Goal: Transaction & Acquisition: Purchase product/service

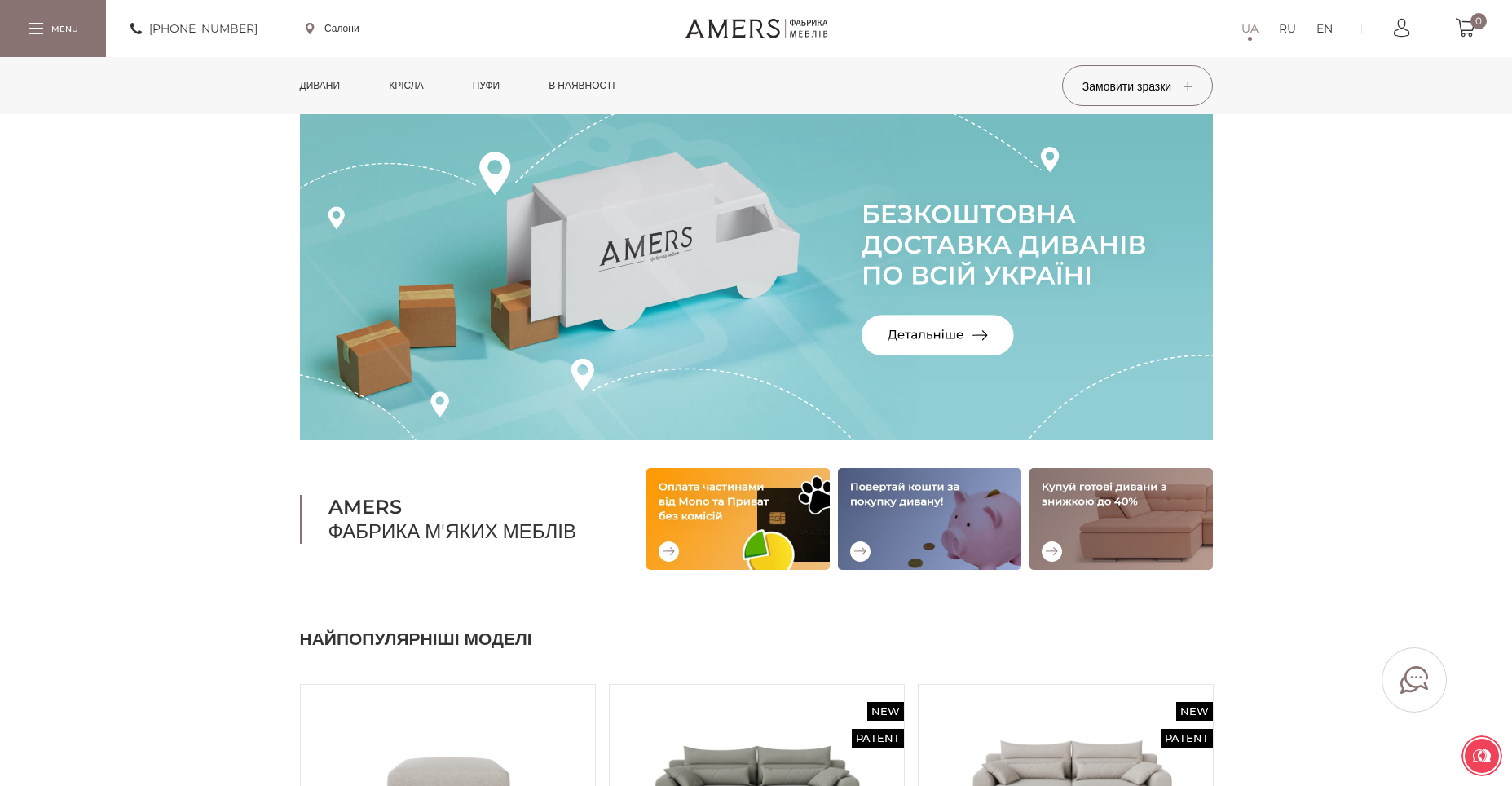
click at [340, 91] on link "Дивани" at bounding box center [320, 86] width 65 height 57
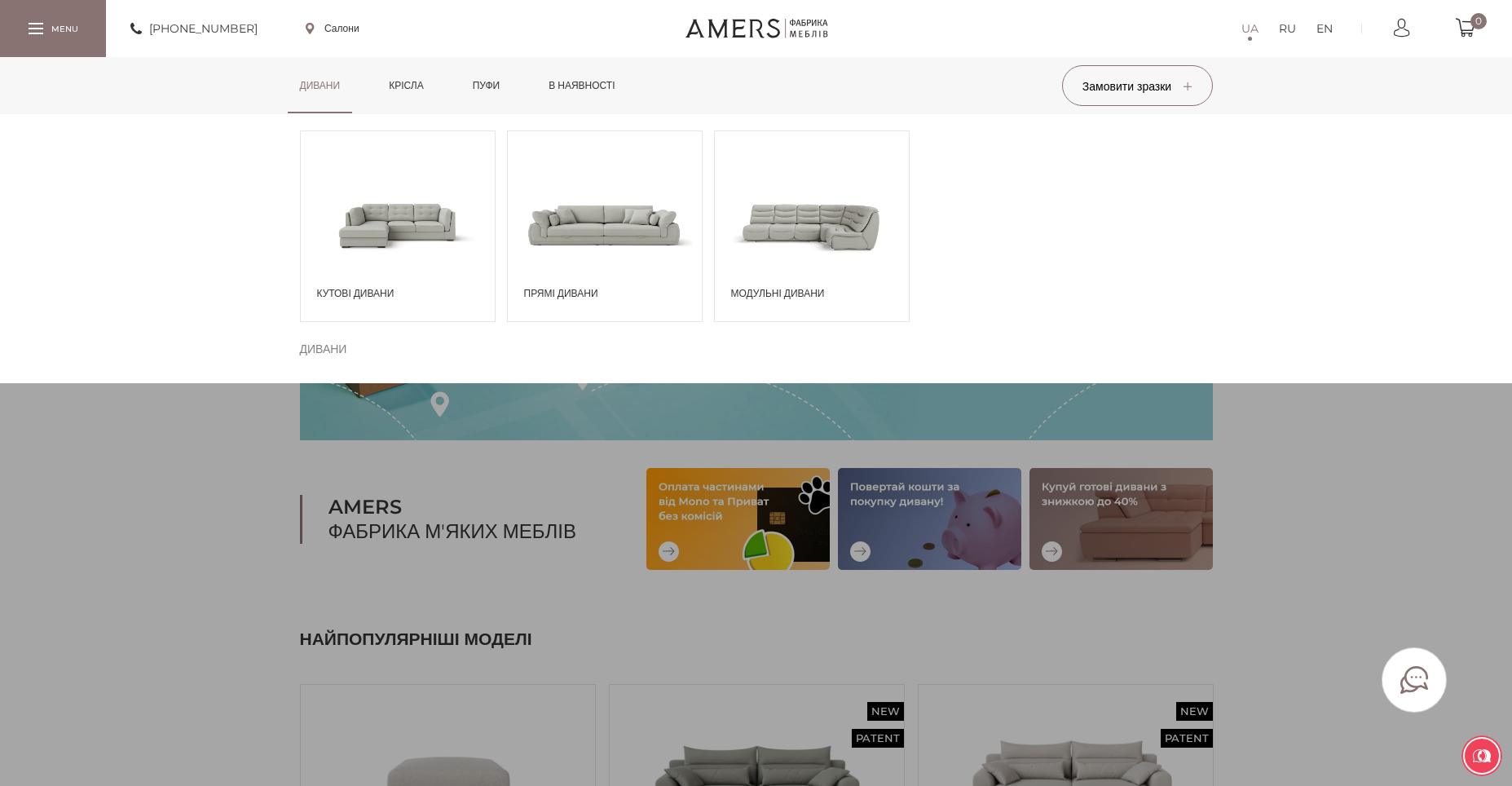
click at [861, 217] on span at bounding box center [811, 224] width 194 height 113
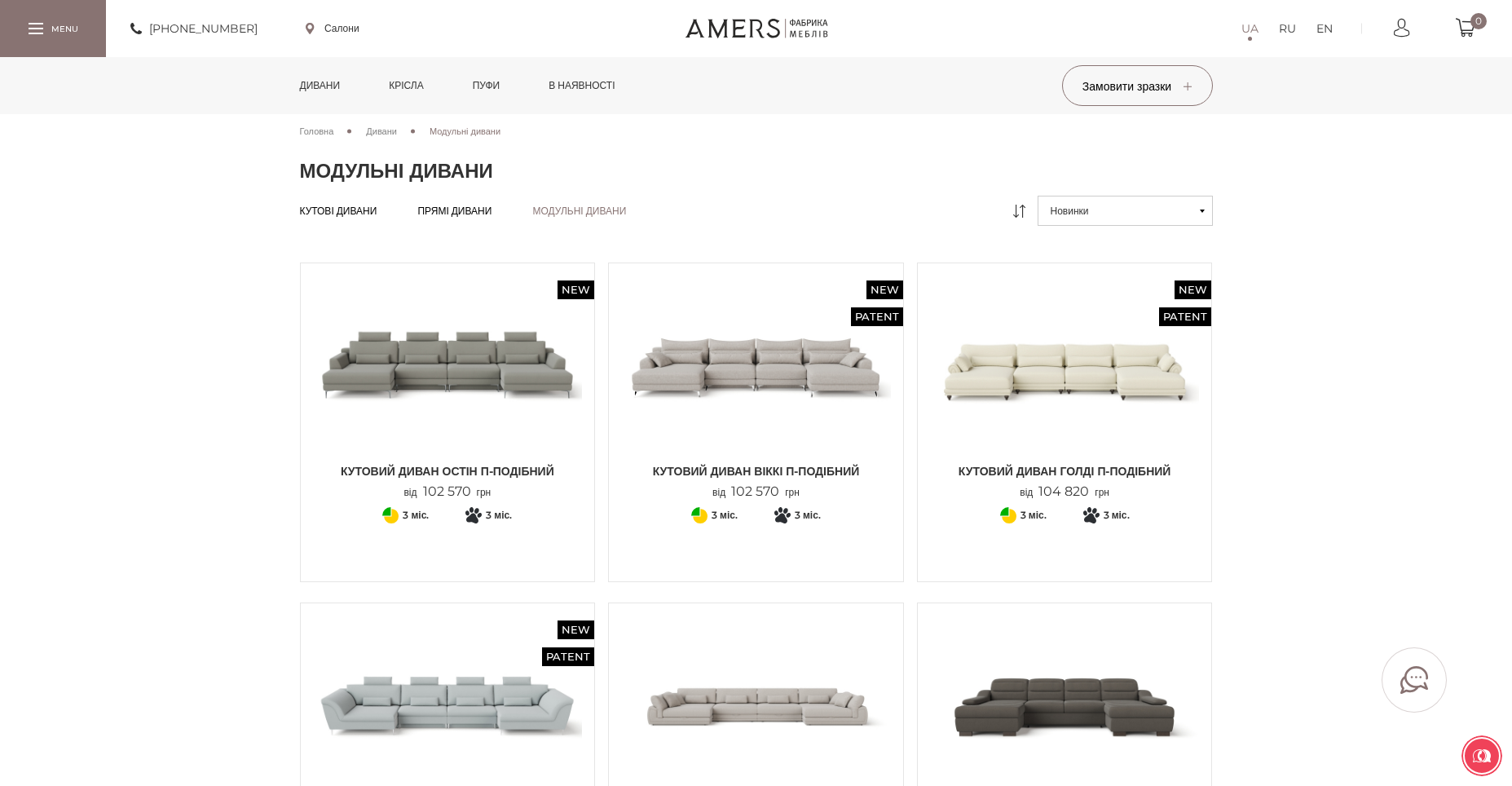
click at [390, 130] on span "Дивани" at bounding box center [382, 131] width 31 height 12
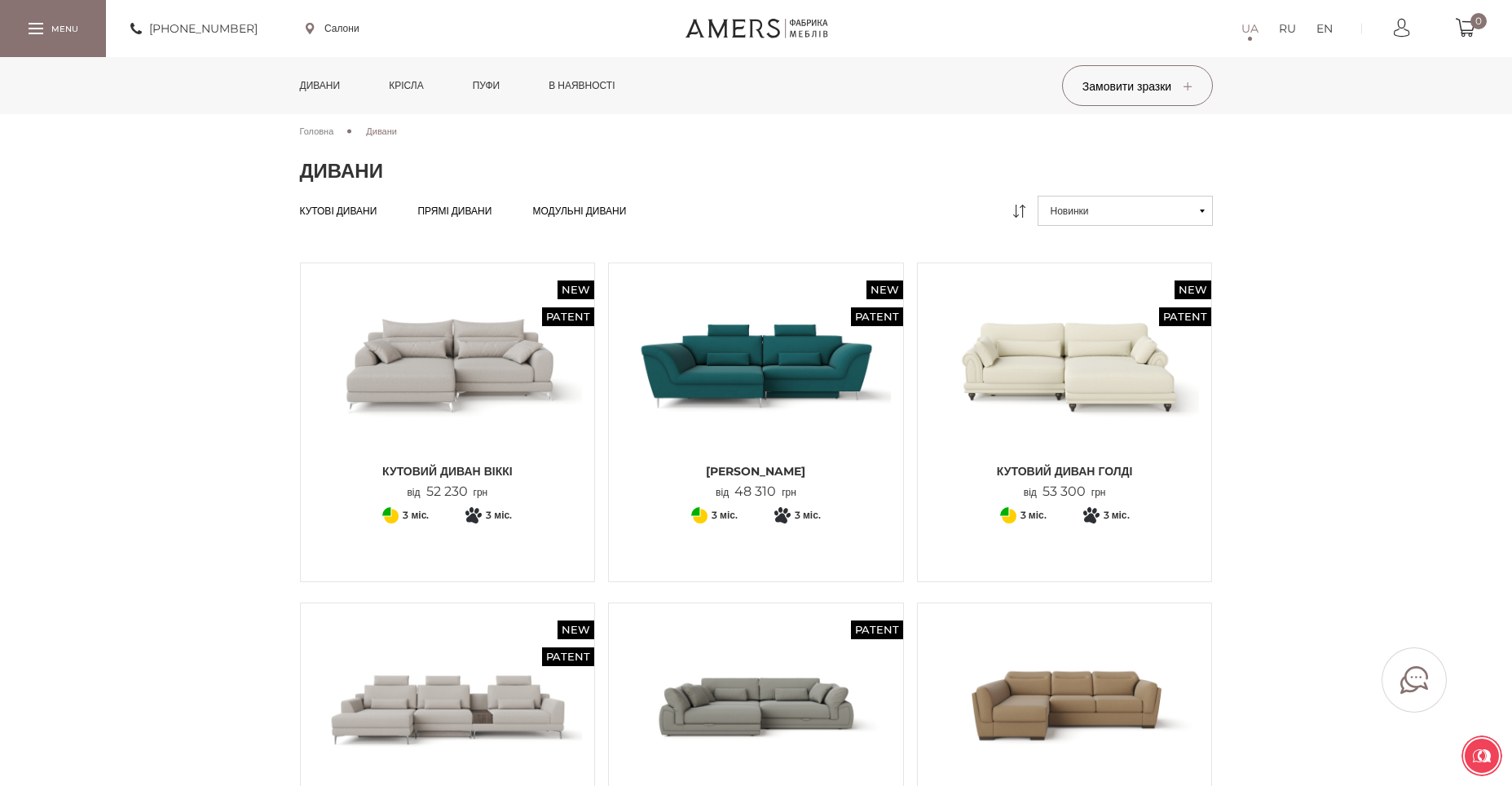
click at [338, 88] on link "Дивани" at bounding box center [320, 86] width 65 height 57
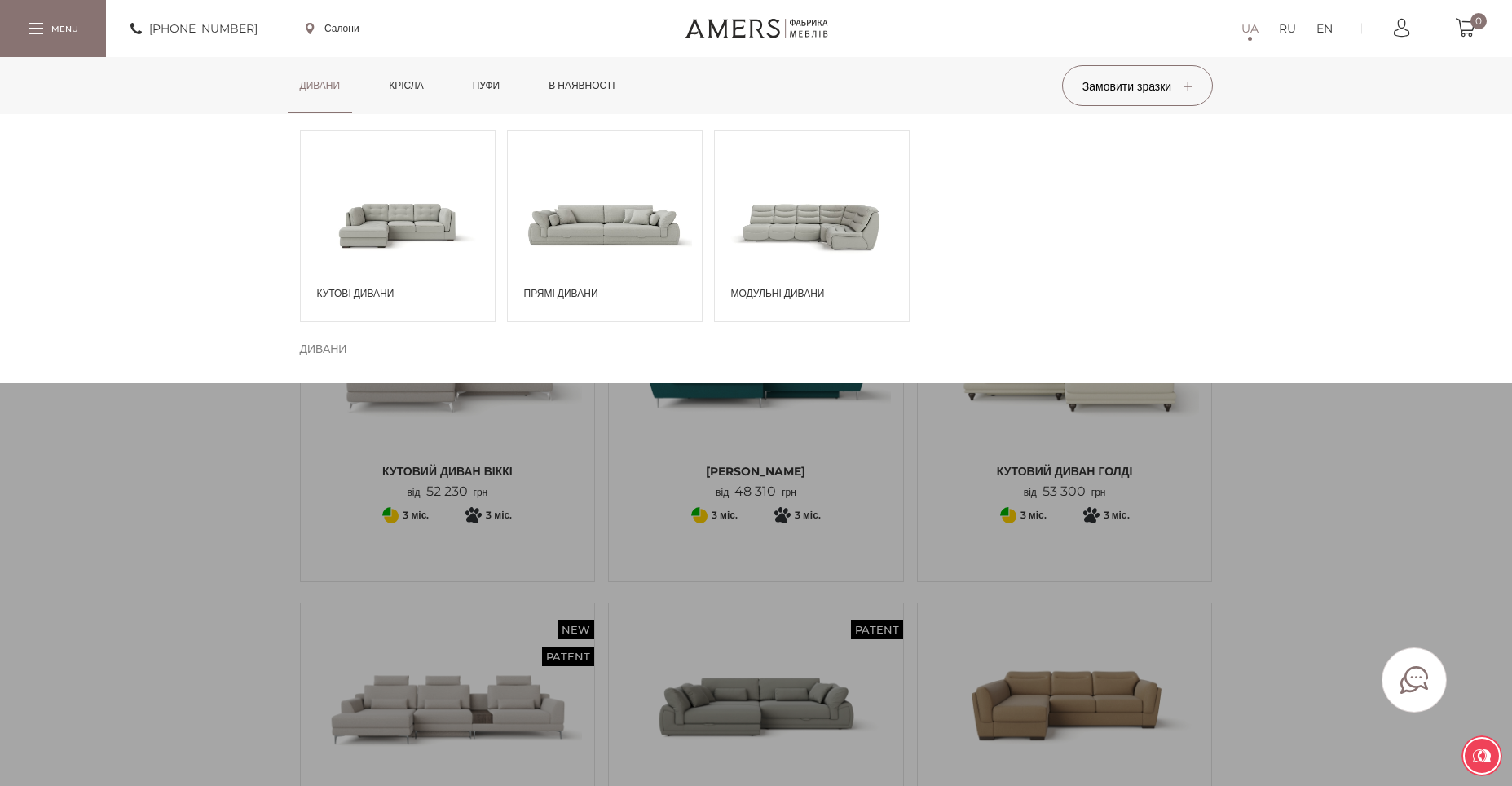
click at [368, 207] on span at bounding box center [398, 224] width 194 height 113
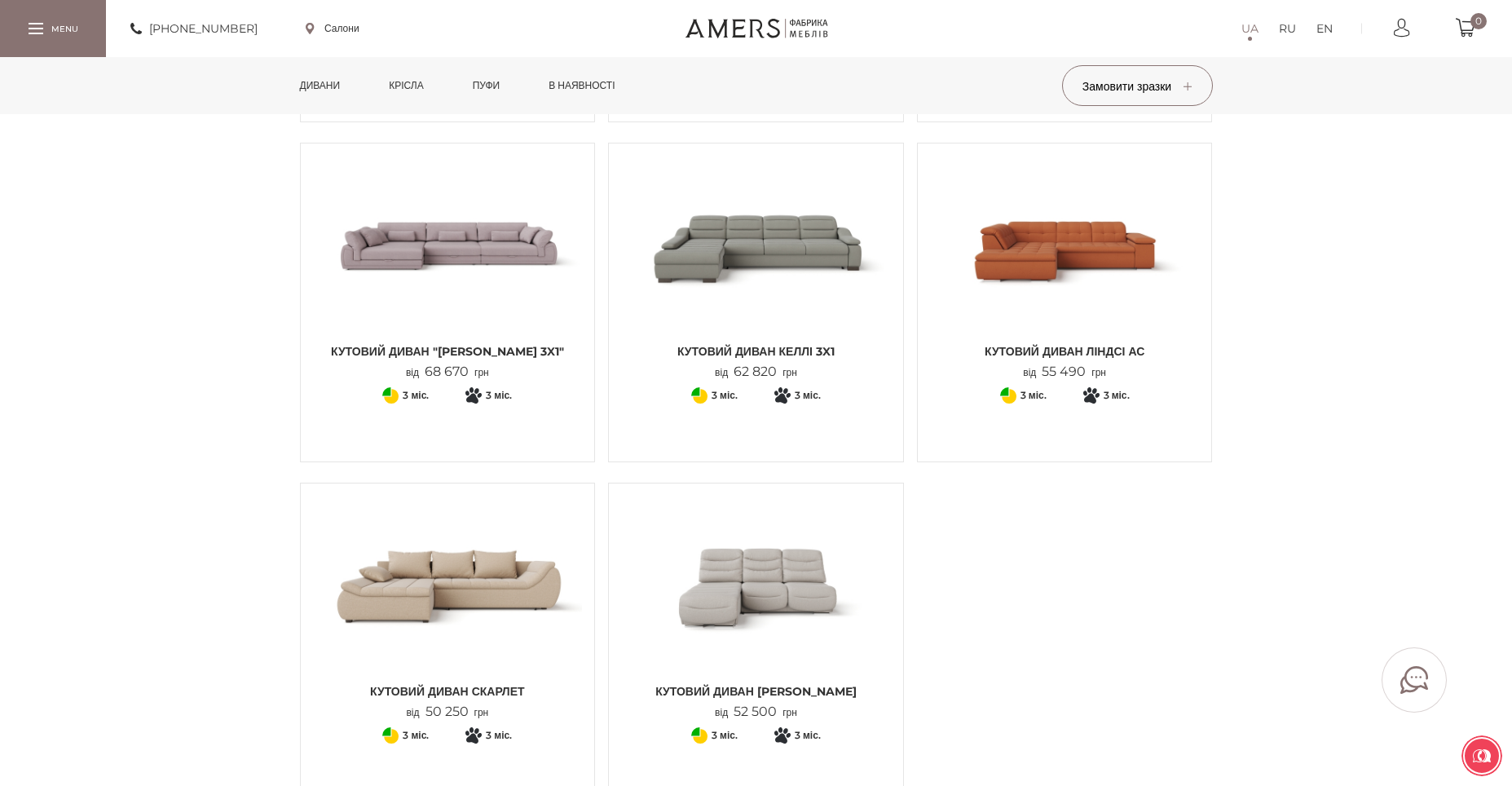
scroll to position [1842, 0]
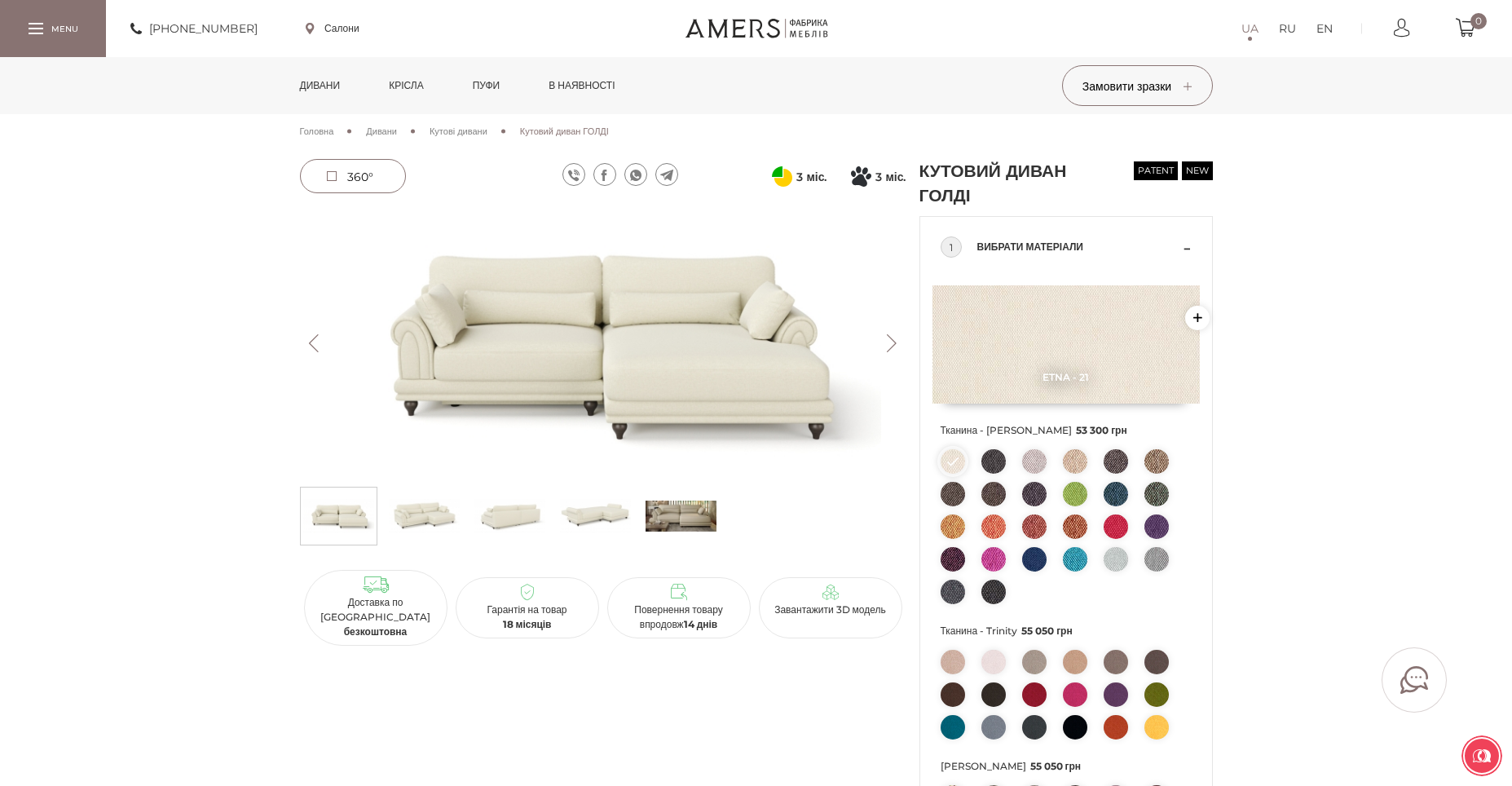
click at [442, 535] on img at bounding box center [424, 515] width 71 height 49
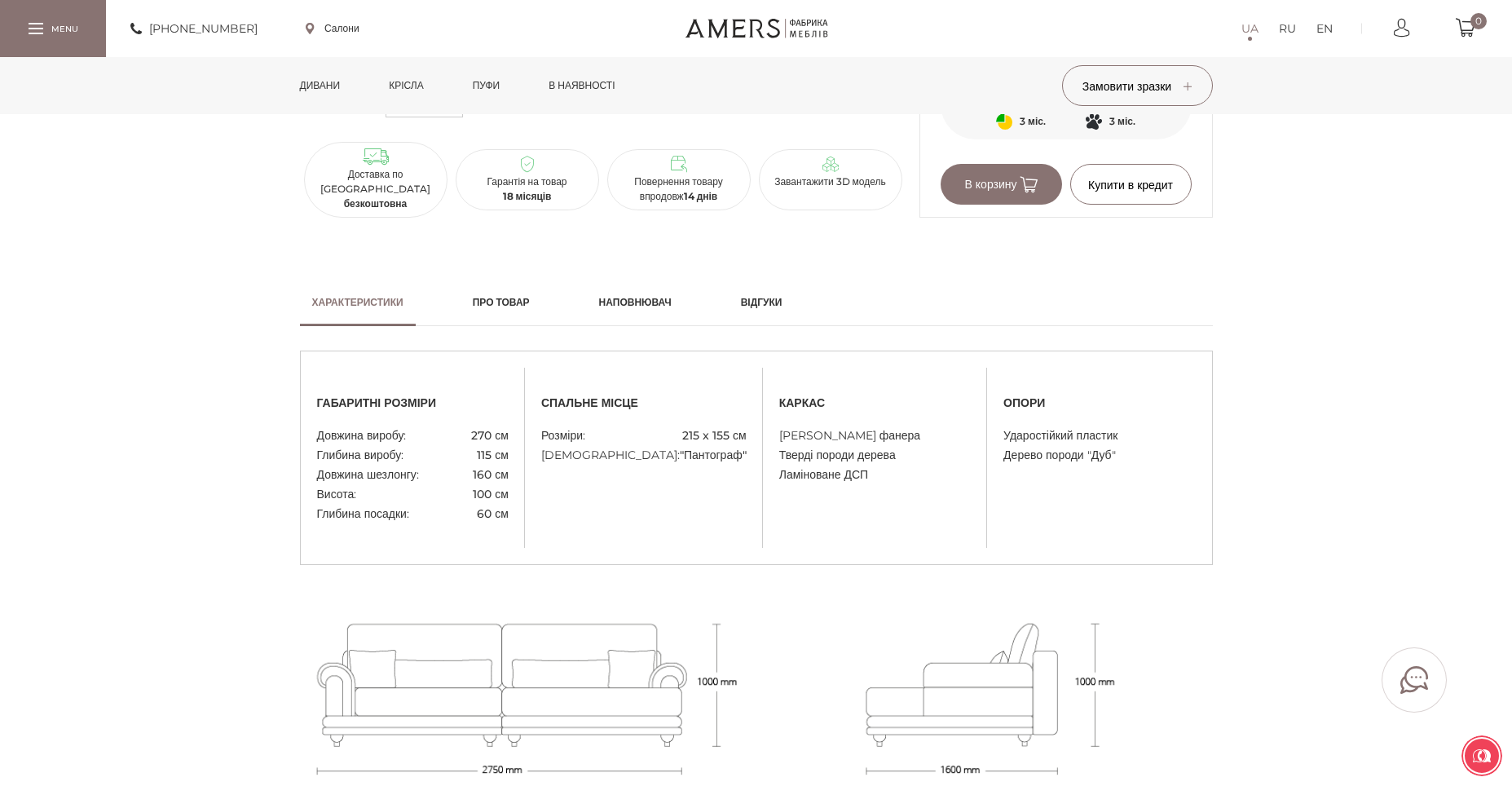
scroll to position [1392, 0]
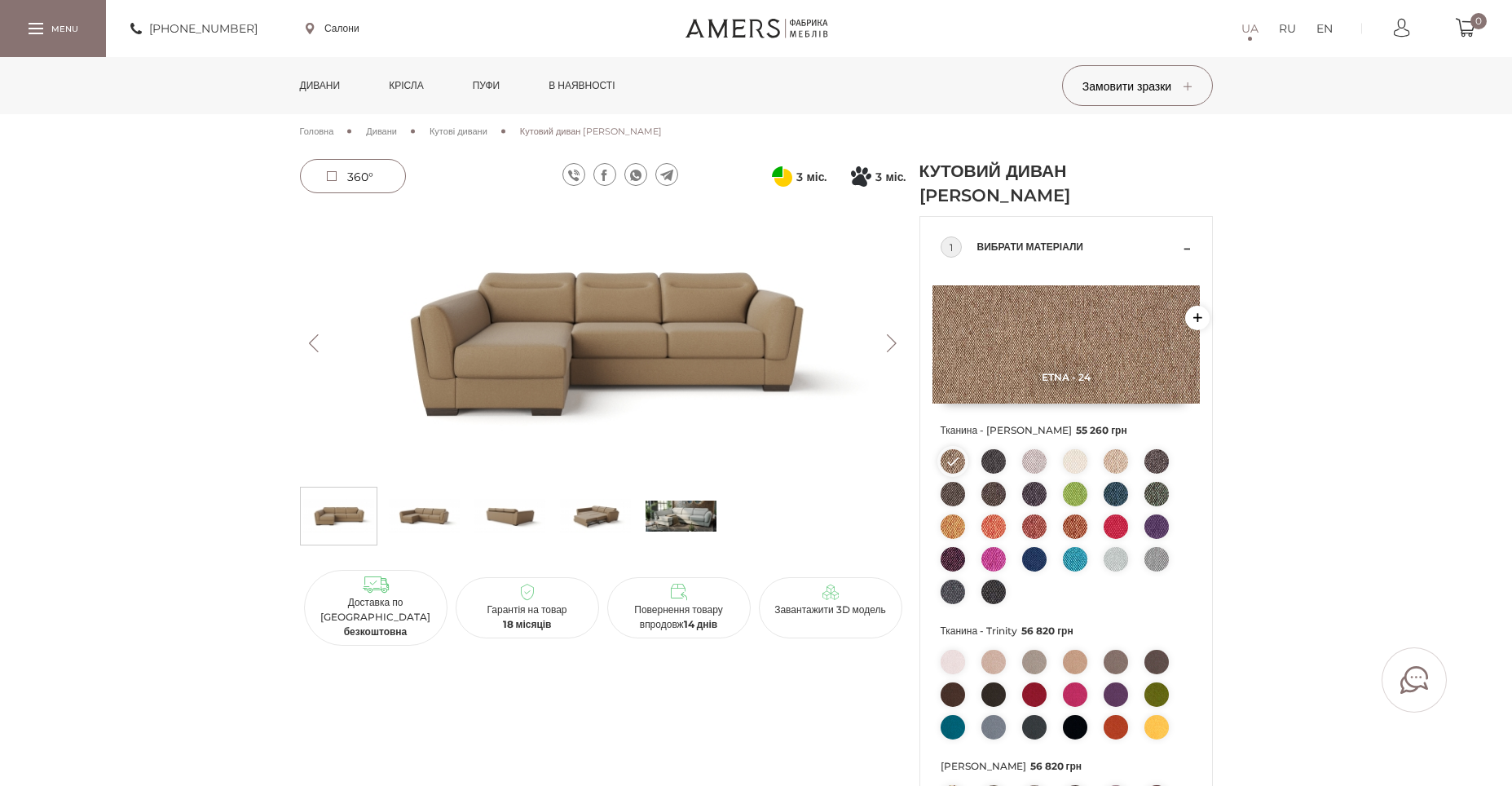
click at [891, 341] on button "Next" at bounding box center [893, 343] width 29 height 18
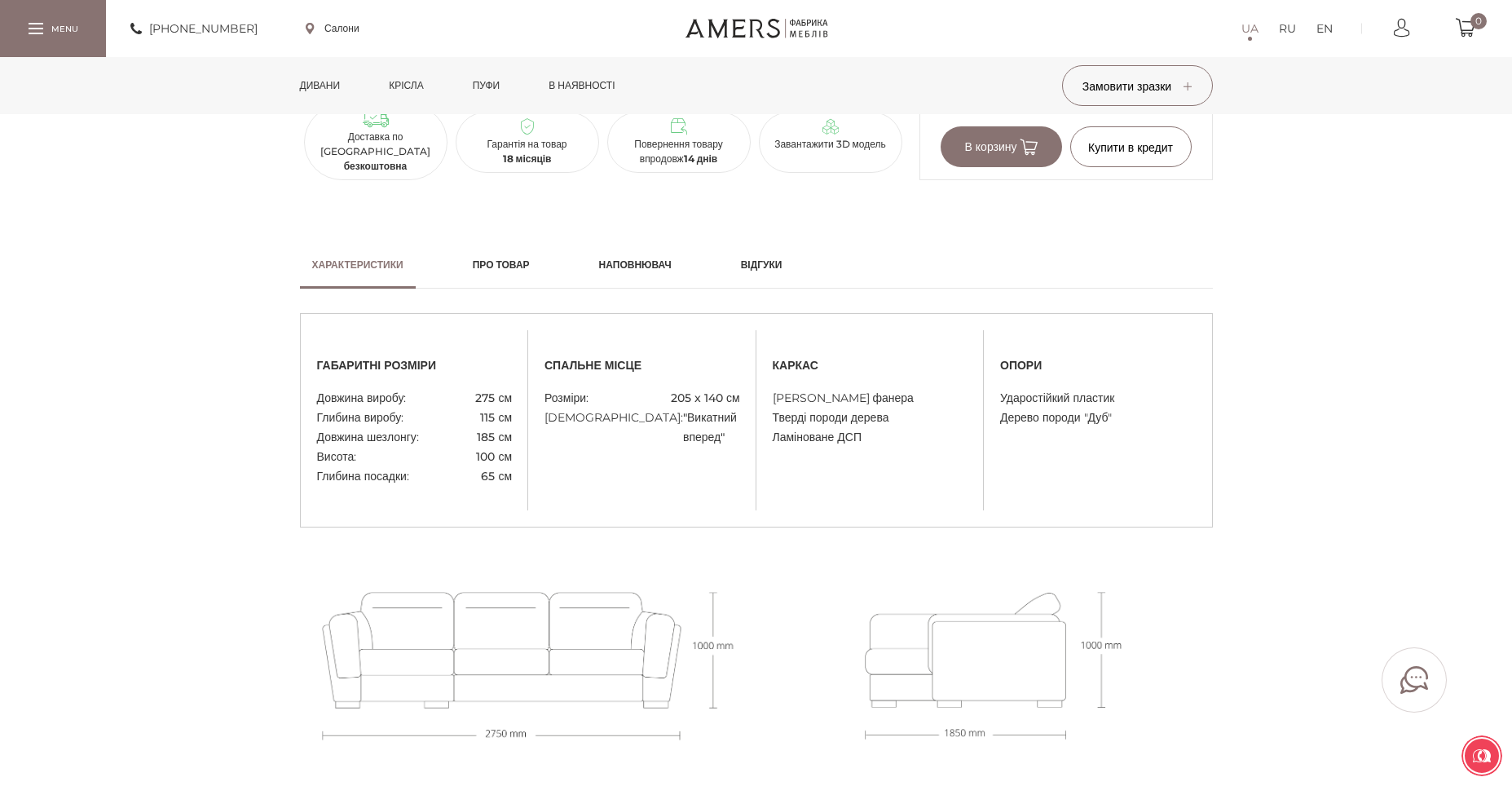
scroll to position [1281, 0]
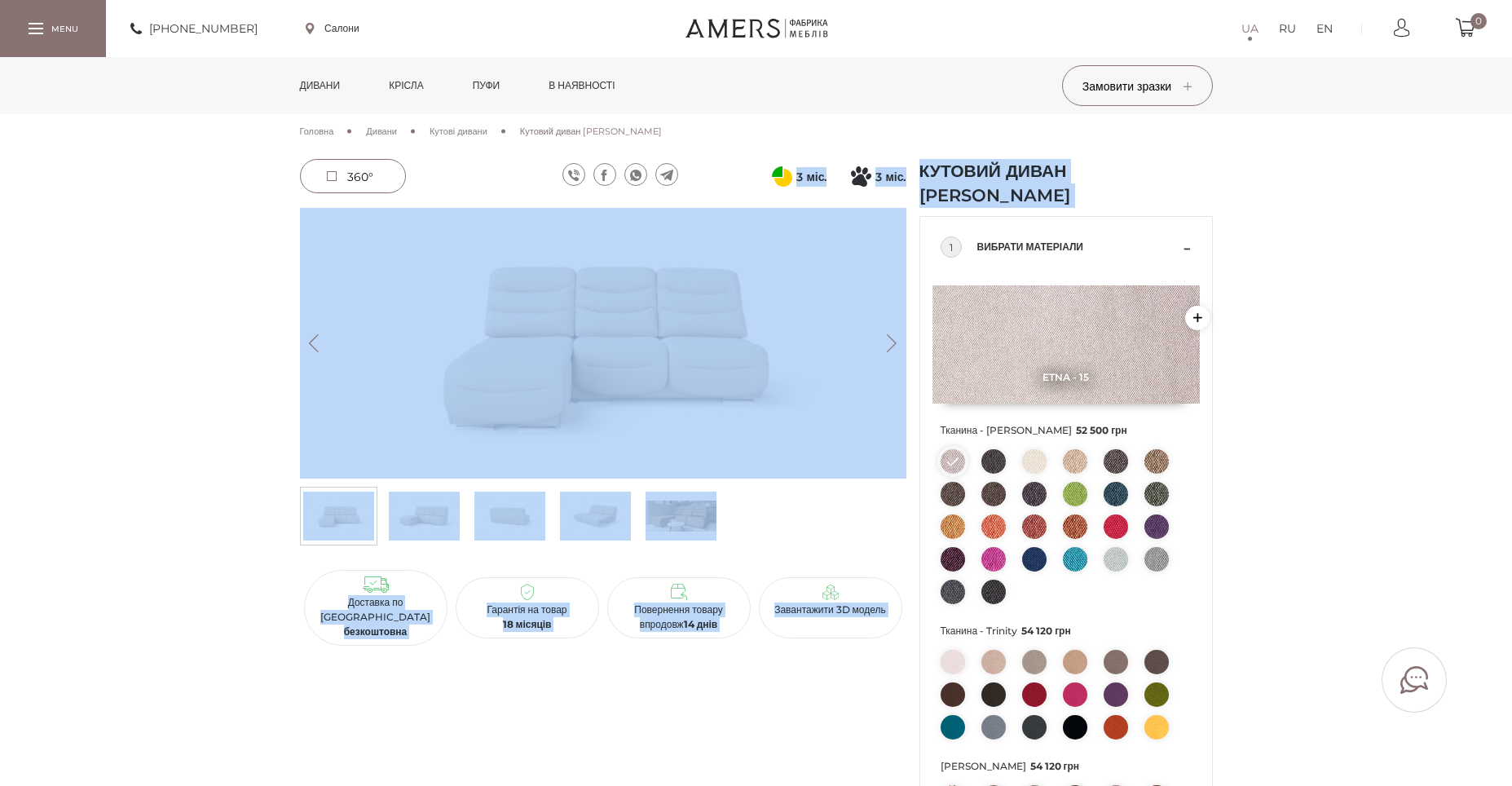
drag, startPoint x: 1525, startPoint y: 129, endPoint x: 1525, endPoint y: 283, distance: 154.0
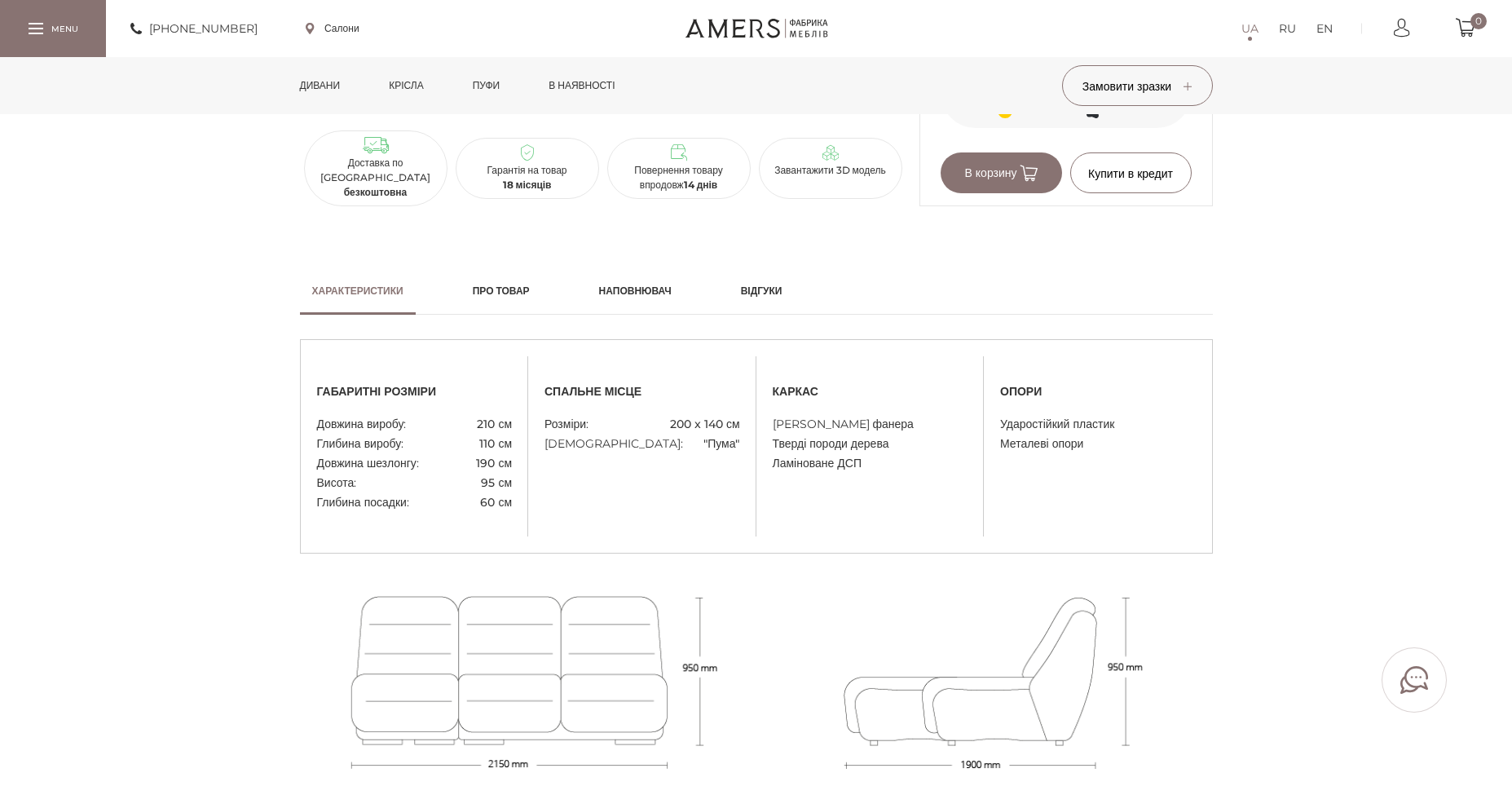
scroll to position [1259, 0]
